Goal: Information Seeking & Learning: Learn about a topic

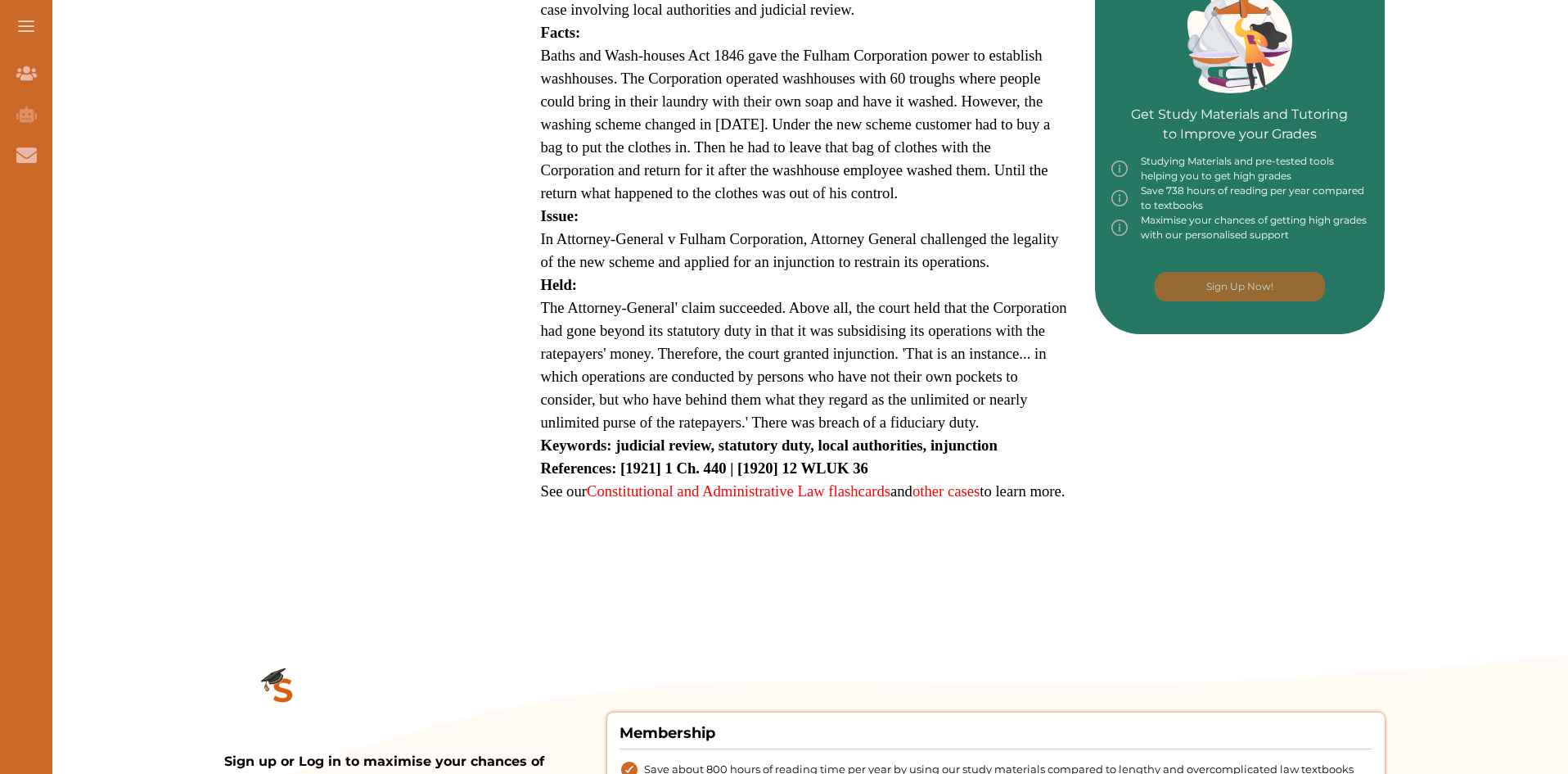
scroll to position [573, 0]
